Goal: Transaction & Acquisition: Purchase product/service

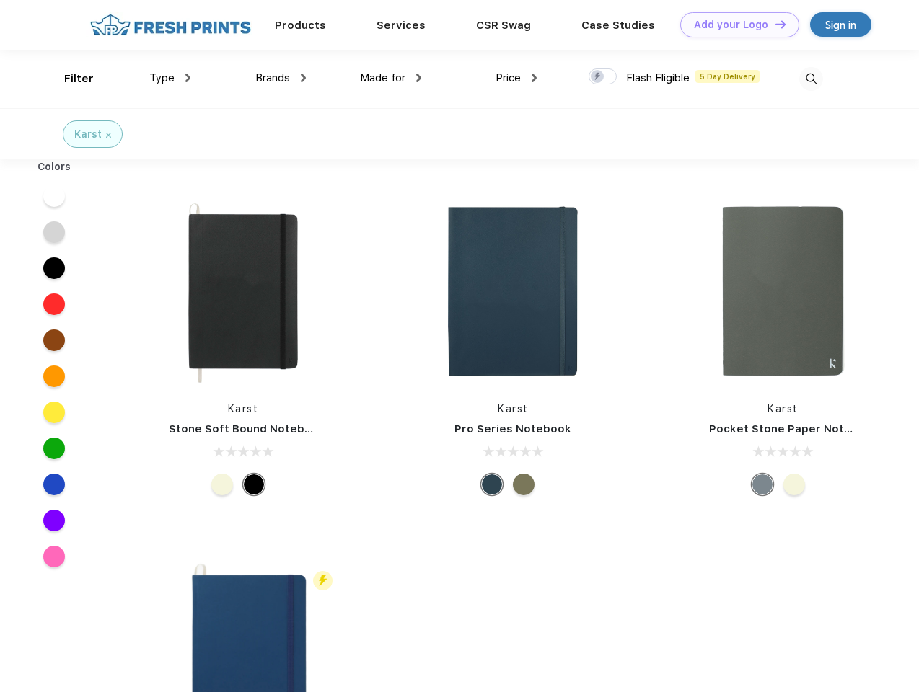
click at [734, 25] on link "Add your Logo Design Tool" at bounding box center [739, 24] width 119 height 25
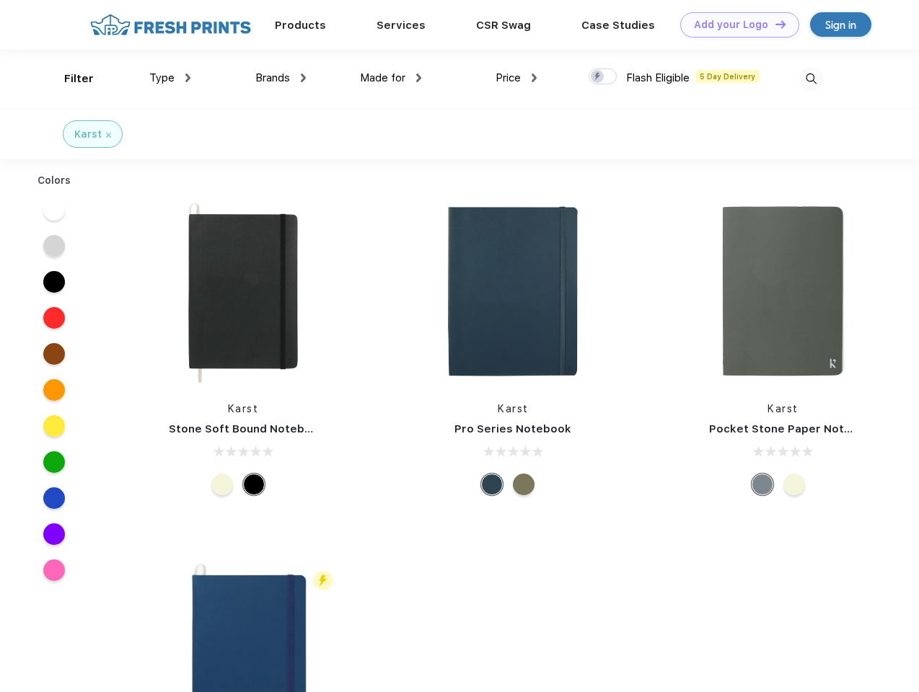
click at [0, 0] on div "Design Tool" at bounding box center [0, 0] width 0 height 0
click at [774, 24] on link "Add your Logo Design Tool" at bounding box center [739, 24] width 119 height 25
click at [69, 79] on div "Filter" at bounding box center [79, 79] width 30 height 17
click at [170, 78] on span "Type" at bounding box center [161, 77] width 25 height 13
click at [281, 78] on span "Brands" at bounding box center [272, 77] width 35 height 13
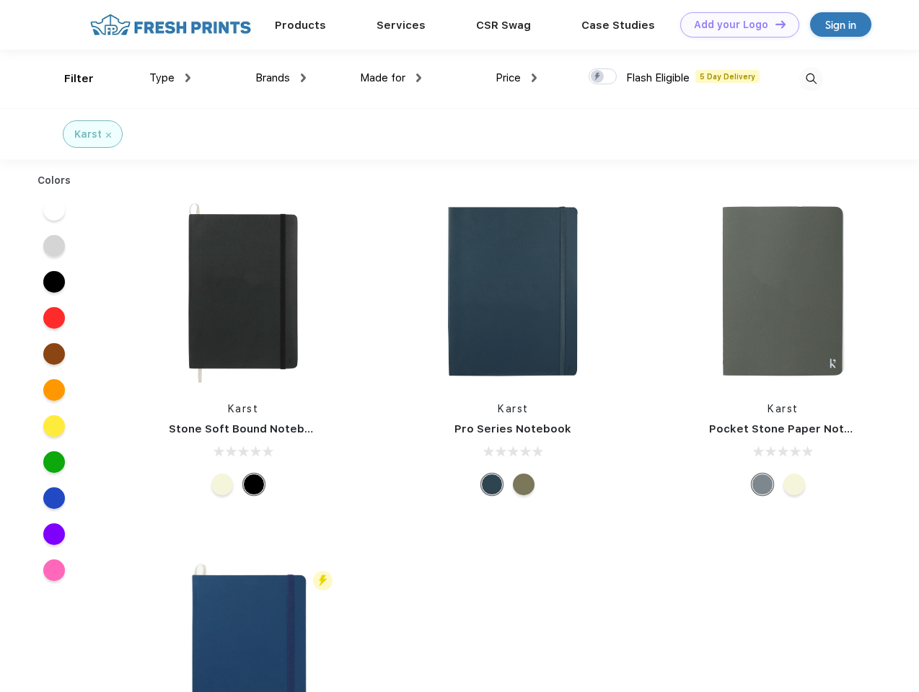
click at [391, 78] on span "Made for" at bounding box center [382, 77] width 45 height 13
click at [516, 78] on span "Price" at bounding box center [508, 77] width 25 height 13
click at [603, 77] on div at bounding box center [603, 77] width 28 height 16
click at [598, 77] on input "checkbox" at bounding box center [593, 72] width 9 height 9
click at [811, 79] on img at bounding box center [811, 79] width 24 height 24
